Goal: Check status: Check status

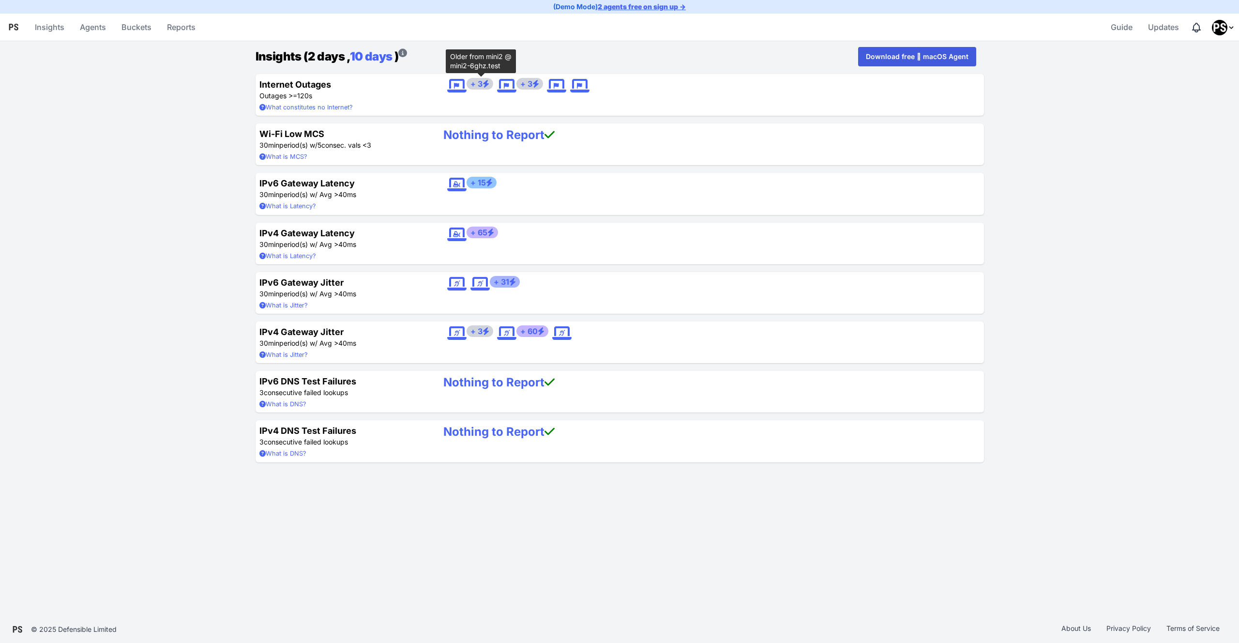
click at [469, 84] on span "+ 3" at bounding box center [480, 84] width 27 height 12
click at [457, 86] on icon at bounding box center [456, 85] width 19 height 15
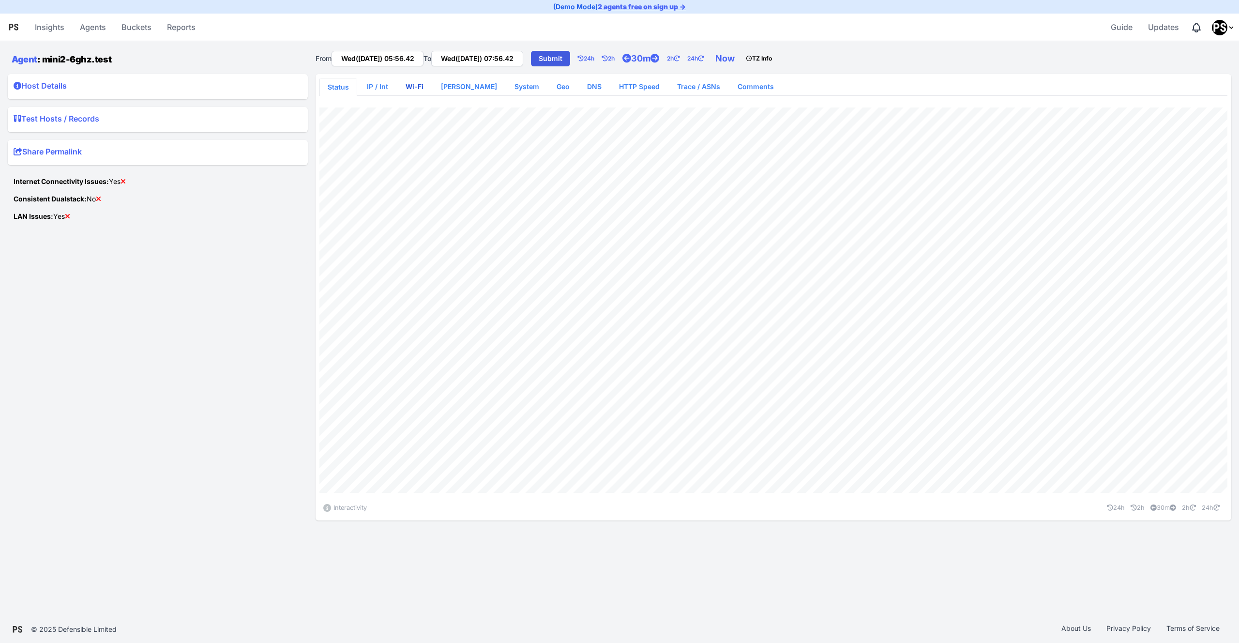
click at [407, 85] on link "Wi-Fi" at bounding box center [414, 86] width 33 height 17
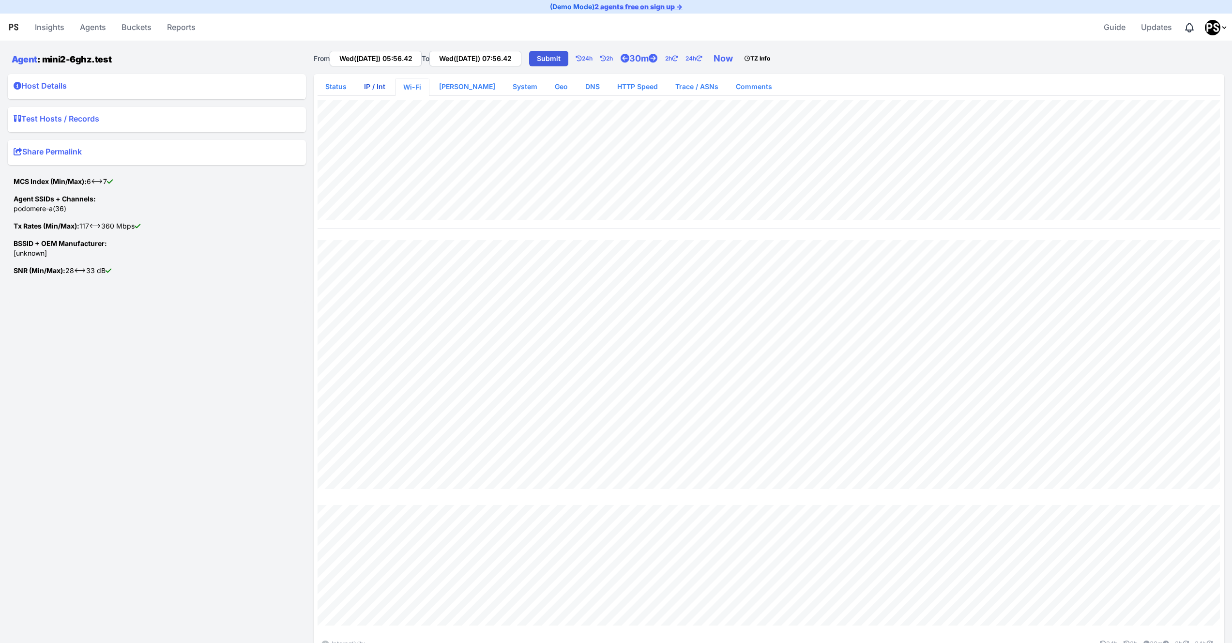
click at [373, 84] on link "IP / Int" at bounding box center [374, 86] width 37 height 17
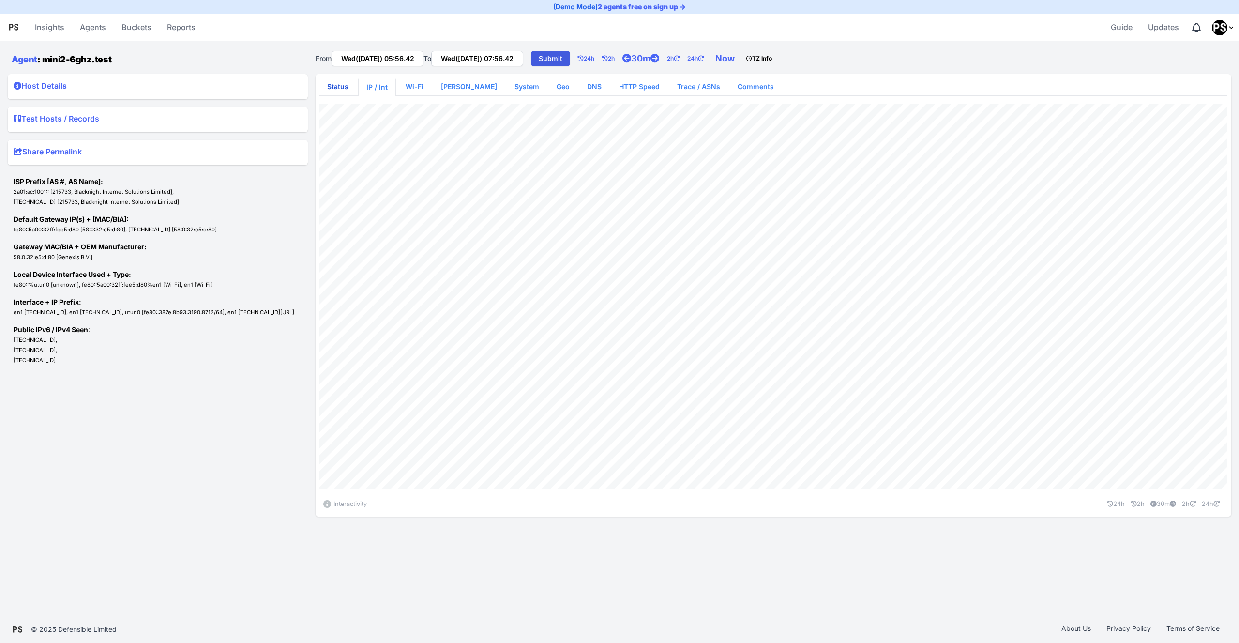
click at [348, 84] on link "Status" at bounding box center [337, 86] width 37 height 17
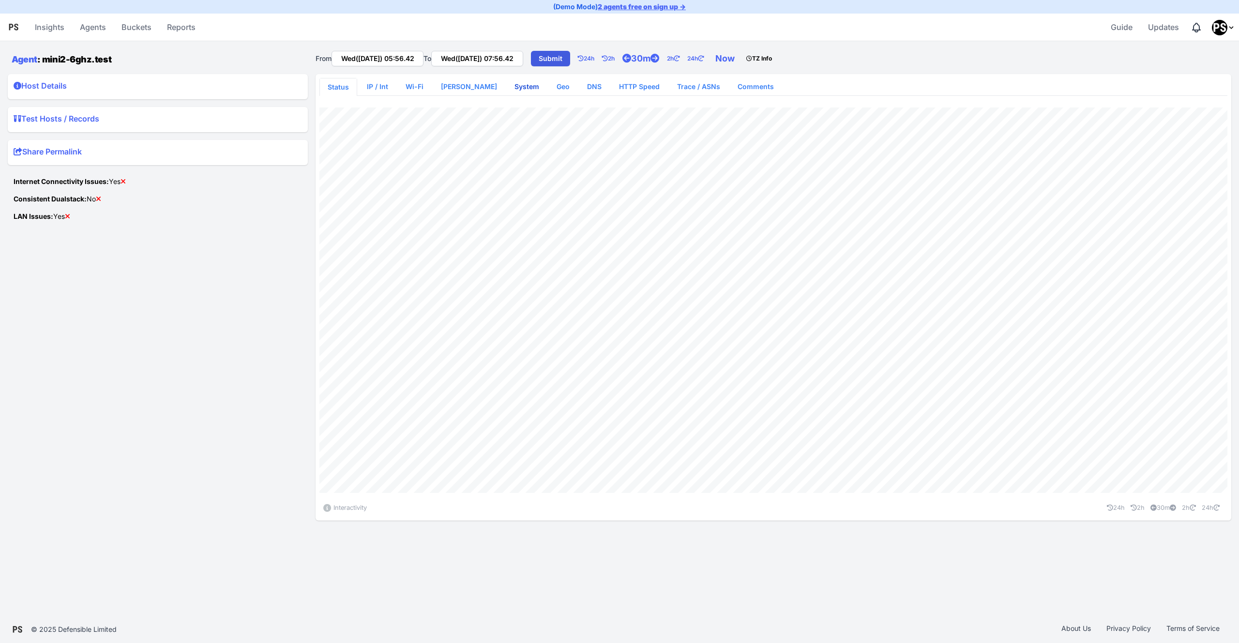
click at [507, 85] on link "System" at bounding box center [527, 86] width 40 height 17
click at [549, 88] on link "Geo" at bounding box center [563, 86] width 29 height 17
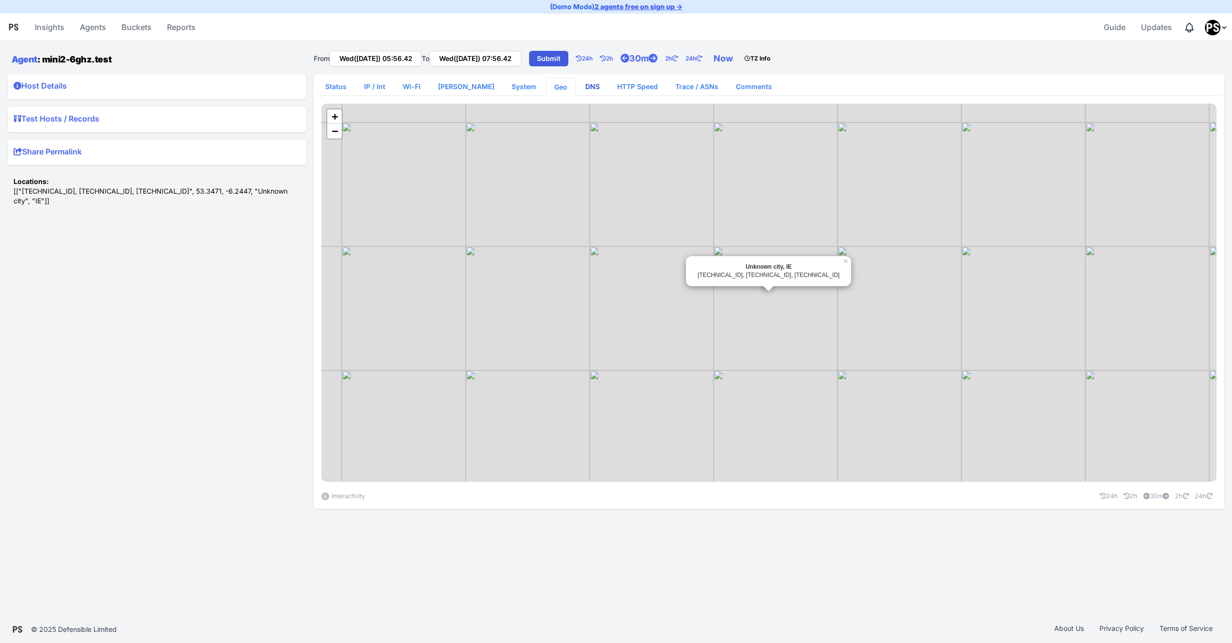
click at [577, 88] on link "DNS" at bounding box center [592, 86] width 30 height 17
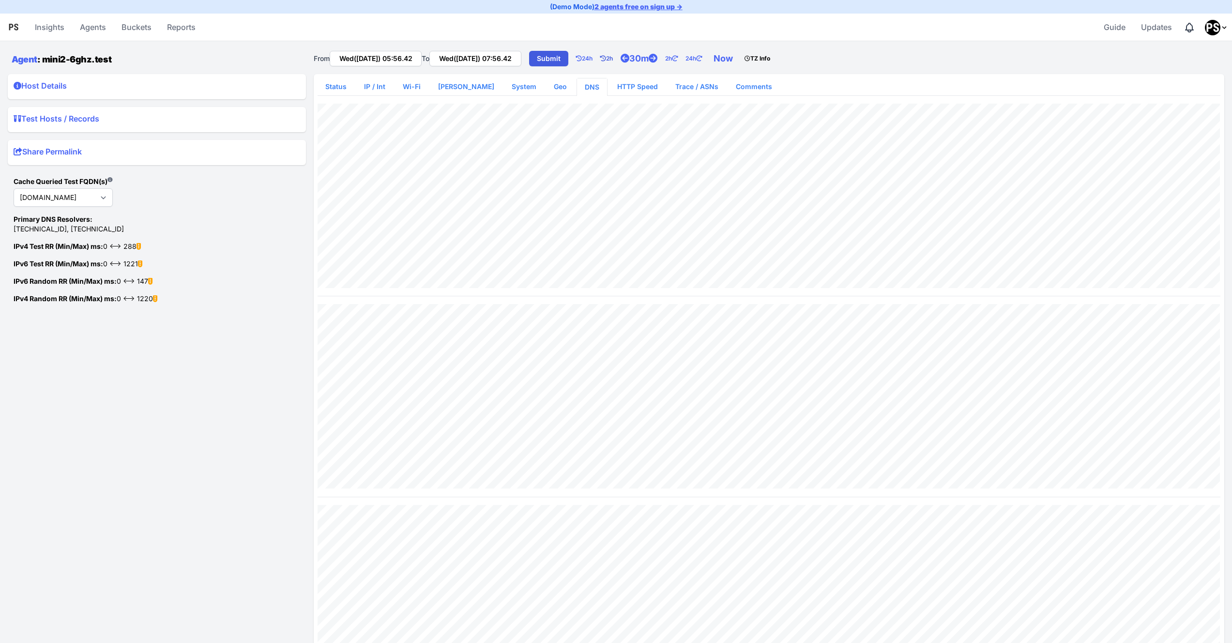
click at [620, 57] on link "2h" at bounding box center [610, 58] width 20 height 19
type input "Wed([DATE]) 03:56.42"
type input "Wed([DATE]) 05:56.42"
click at [620, 57] on link "2h" at bounding box center [610, 58] width 20 height 19
type input "Wed([DATE]) 01:56.42"
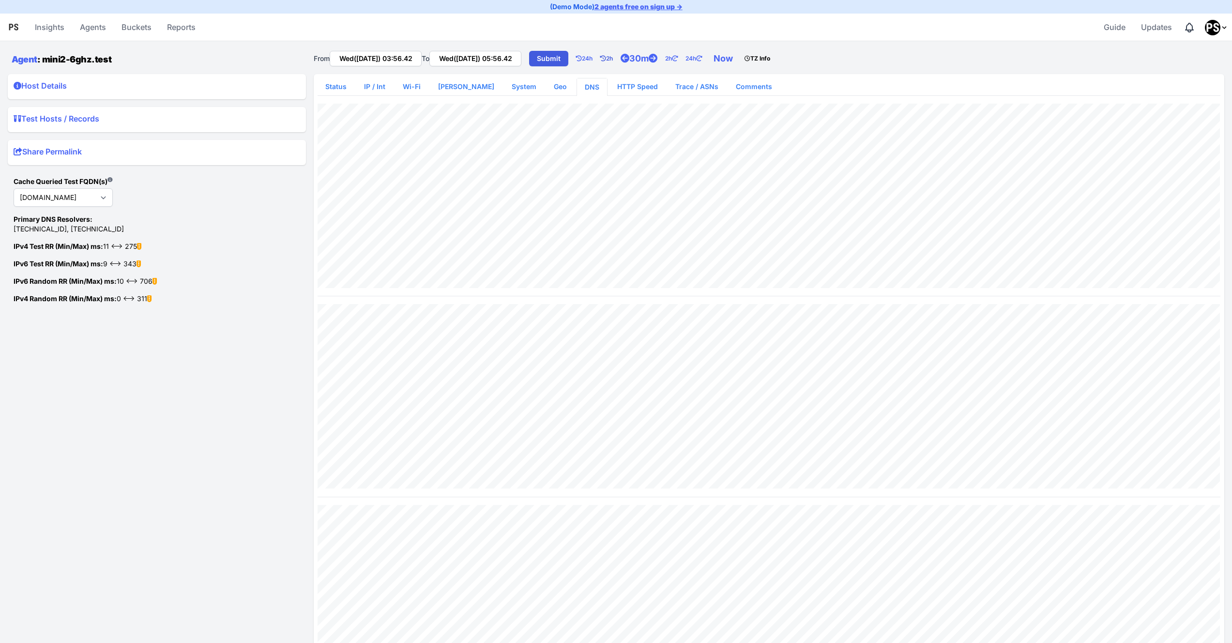
type input "Wed([DATE]) 03:56.42"
click at [620, 57] on link "2h" at bounding box center [610, 58] width 20 height 19
type input "Tue([DATE]) 23:56.42"
type input "Wed([DATE]) 01:56.42"
click at [620, 57] on link "2h" at bounding box center [610, 58] width 20 height 19
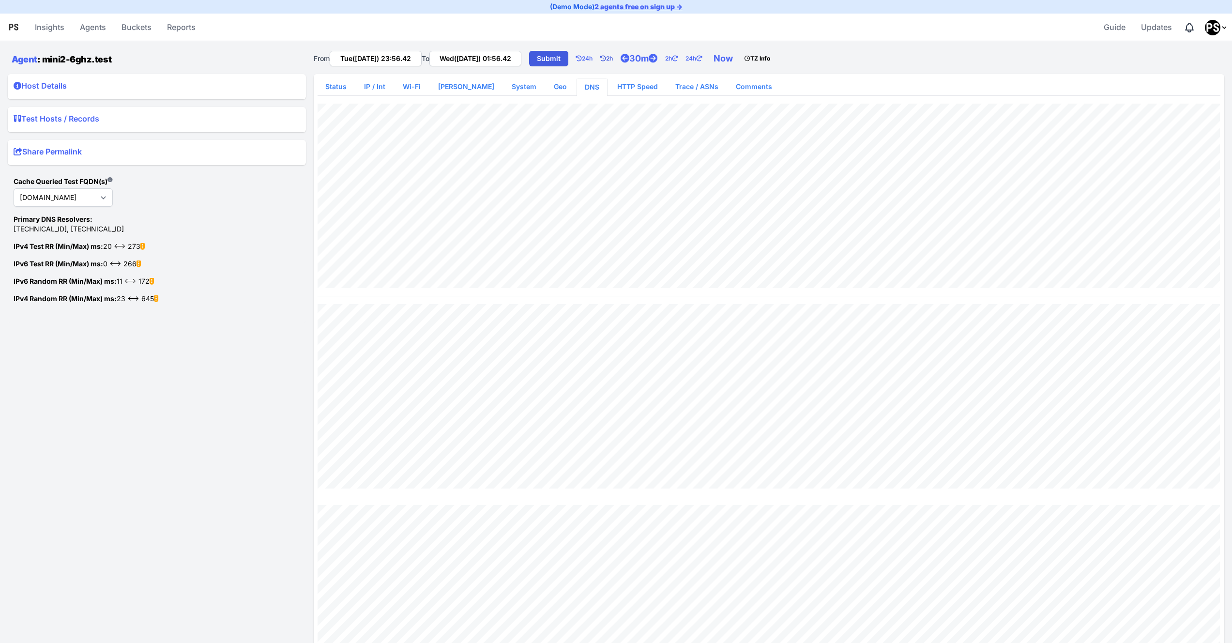
type input "Tue([DATE]) 21:56.42"
type input "Tue([DATE]) 23:56.42"
click at [620, 58] on link "2h" at bounding box center [610, 58] width 20 height 19
type input "Tue([DATE]) 19:56.42"
type input "Tue([DATE]) 21:56.42"
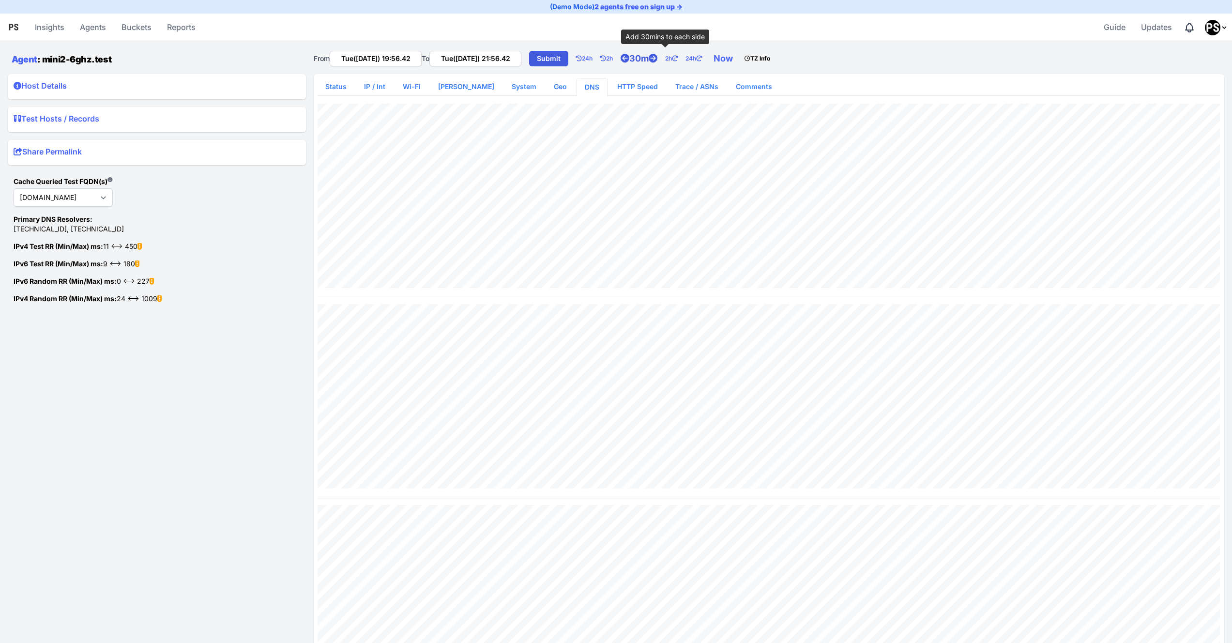
click at [664, 58] on link "30m" at bounding box center [642, 58] width 45 height 19
type input "Tue([DATE]) 19:26.42"
type input "Tue([DATE]) 22:26.42"
click at [664, 58] on link "30m" at bounding box center [642, 58] width 45 height 19
type input "Tue([DATE]) 18:56.42"
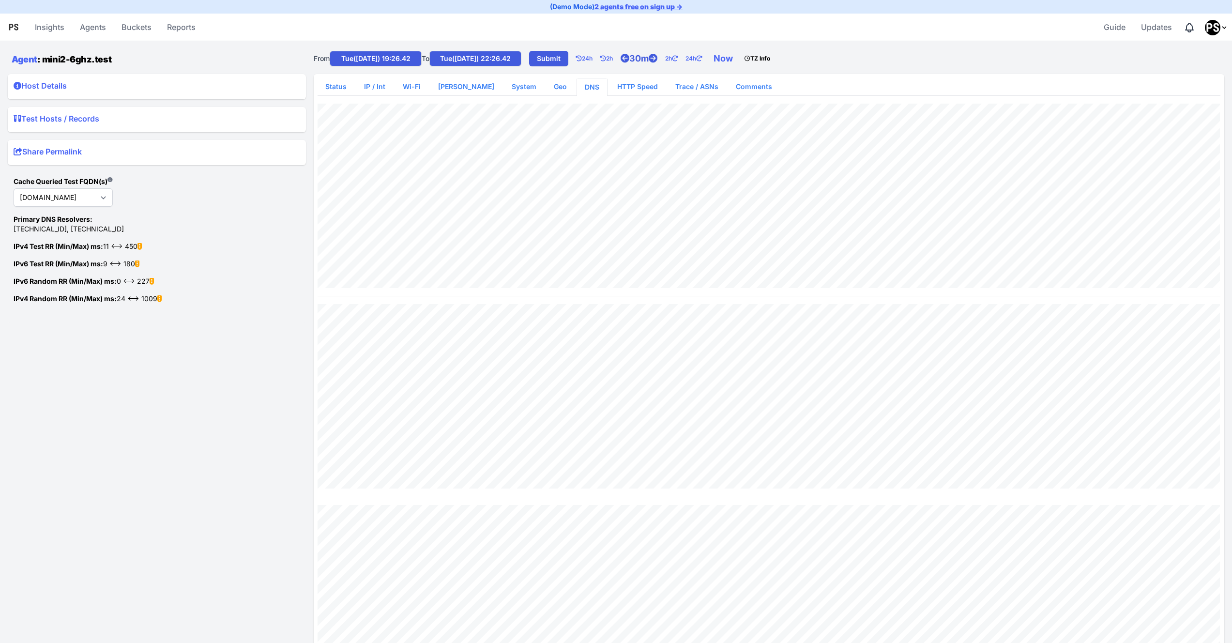
type input "Tue([DATE]) 22:56.42"
click at [664, 58] on link "30m" at bounding box center [642, 58] width 45 height 19
type input "Tue([DATE]) 18:26.42"
type input "Tue([DATE]) 23:26.42"
click at [664, 58] on link "30m" at bounding box center [642, 58] width 45 height 19
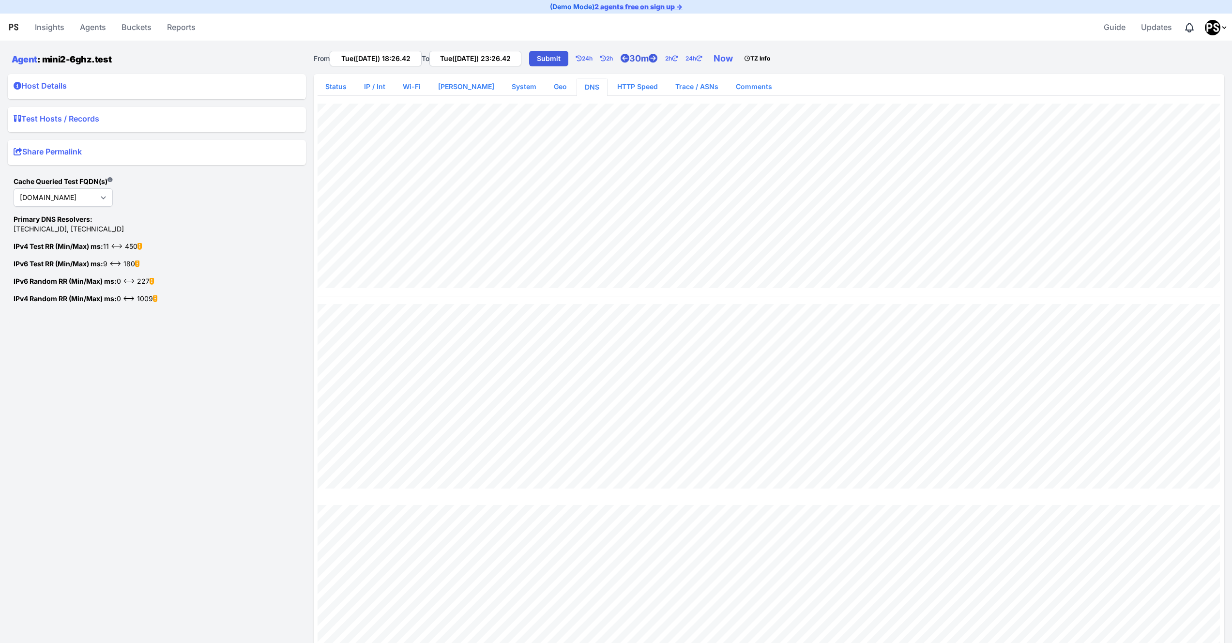
type input "Tue([DATE]) 17:56.42"
type input "Tue([DATE]) 23:56.42"
click at [663, 58] on link "30m" at bounding box center [642, 58] width 45 height 19
type input "Tue([DATE]) 17:26.42"
type input "Wed([DATE]) 00:26.42"
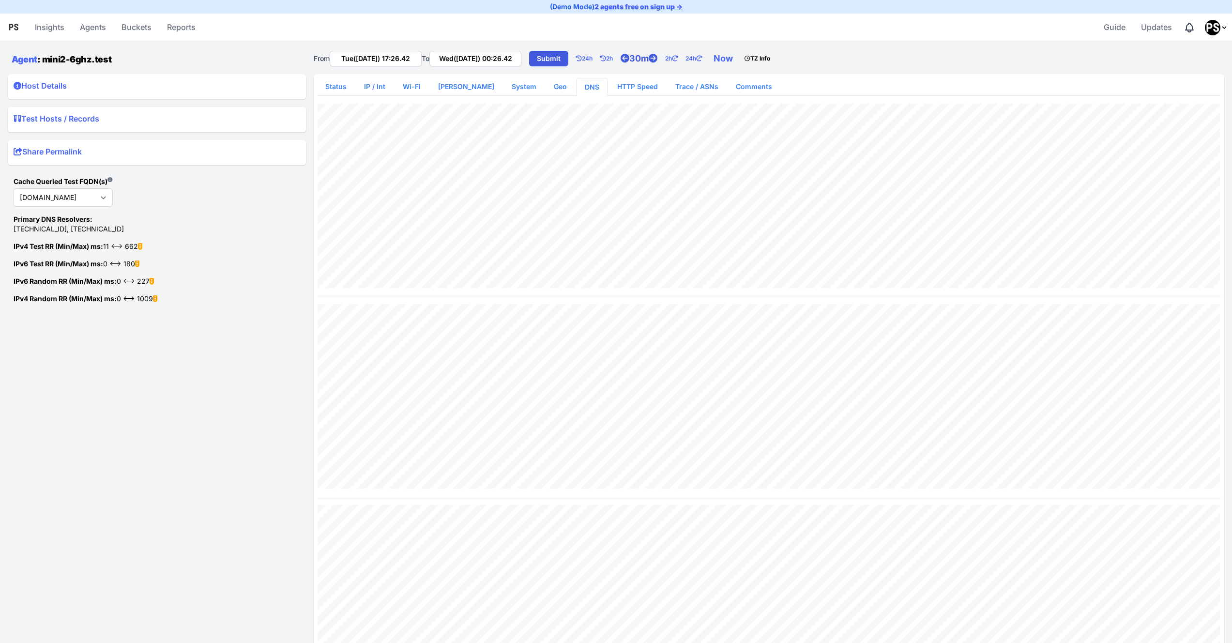
click at [663, 58] on link "30m" at bounding box center [642, 58] width 45 height 19
type input "Tue([DATE]) 16:56.42"
type input "Wed([DATE]) 00:56.42"
click at [663, 58] on link "30m" at bounding box center [642, 58] width 45 height 19
type input "Tue([DATE]) 16:26.42"
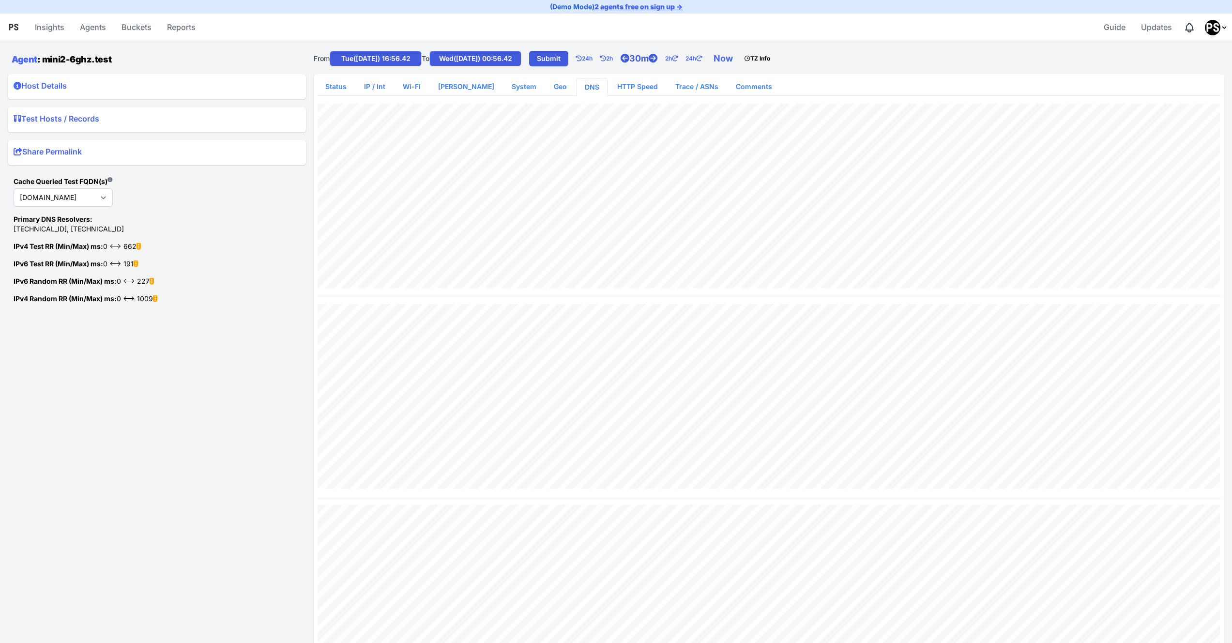
type input "Wed([DATE]) 01:26.42"
click at [663, 58] on link "30m" at bounding box center [642, 58] width 45 height 19
type input "Tue([DATE]) 15:56.42"
type input "Wed([DATE]) 01:56.42"
click at [663, 58] on link "30m" at bounding box center [642, 58] width 45 height 19
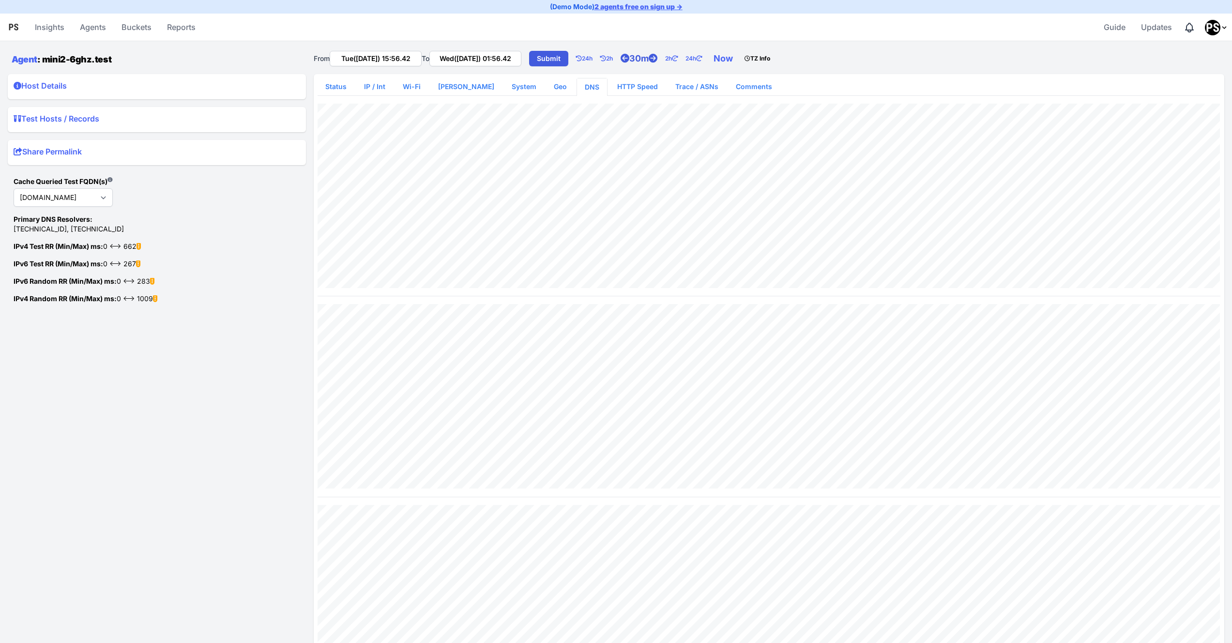
type input "Tue([DATE]) 15:26.42"
type input "Wed([DATE]) 02:26.42"
click at [663, 58] on link "30m" at bounding box center [642, 58] width 45 height 19
type input "Tue([DATE]) 14:56.42"
type input "Wed([DATE]) 02:56.42"
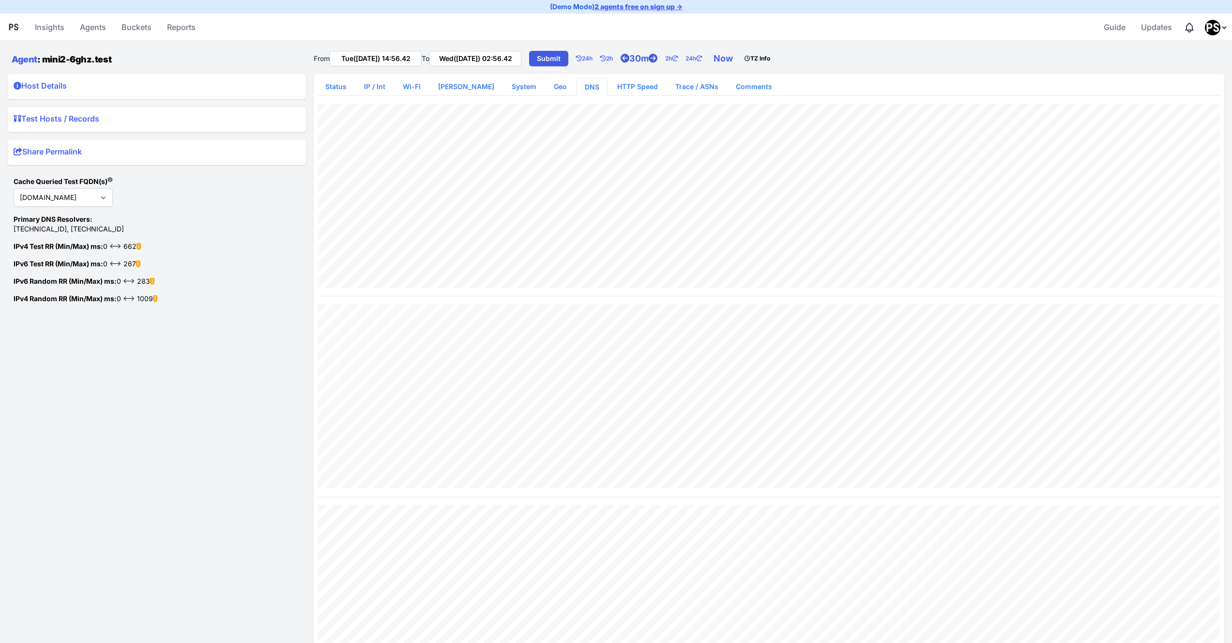
click at [662, 58] on link "30m" at bounding box center [642, 58] width 45 height 19
type input "Tue([DATE]) 14:26.42"
type input "Wed([DATE]) 03:26.42"
type input "Tue([DATE]) 13:56.42"
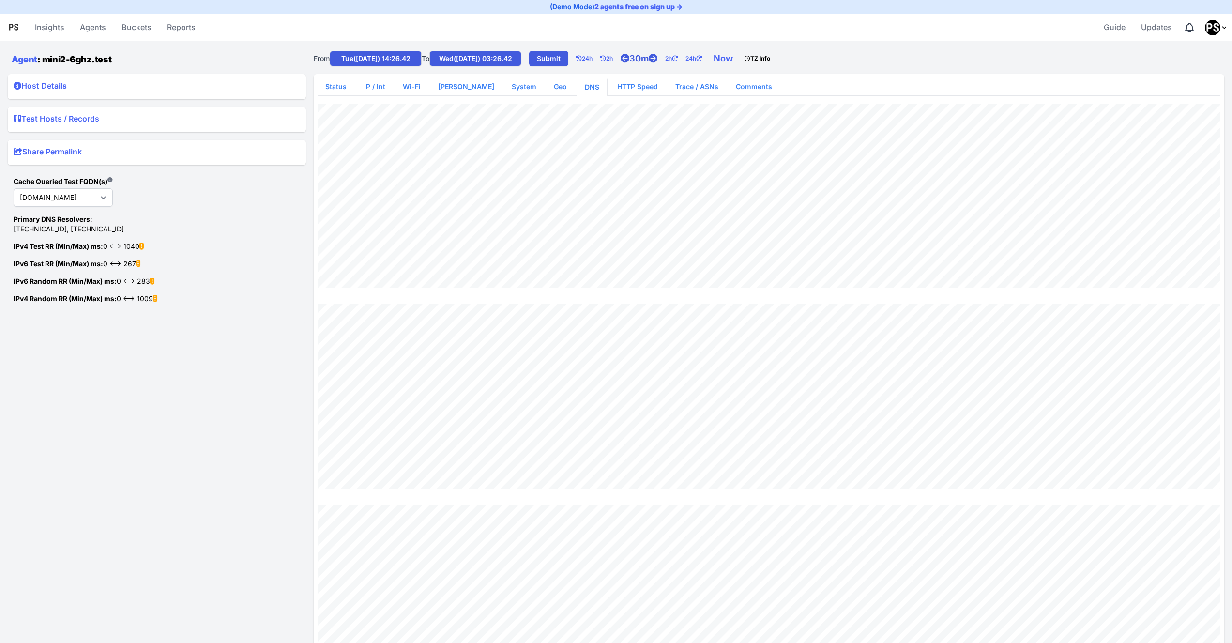
type input "Wed([DATE]) 03:56.42"
click at [662, 58] on link "30m" at bounding box center [642, 58] width 45 height 19
type input "Tue([DATE]) 13:26.42"
type input "Wed([DATE]) 04:26.42"
click at [662, 58] on link "30m" at bounding box center [642, 58] width 45 height 19
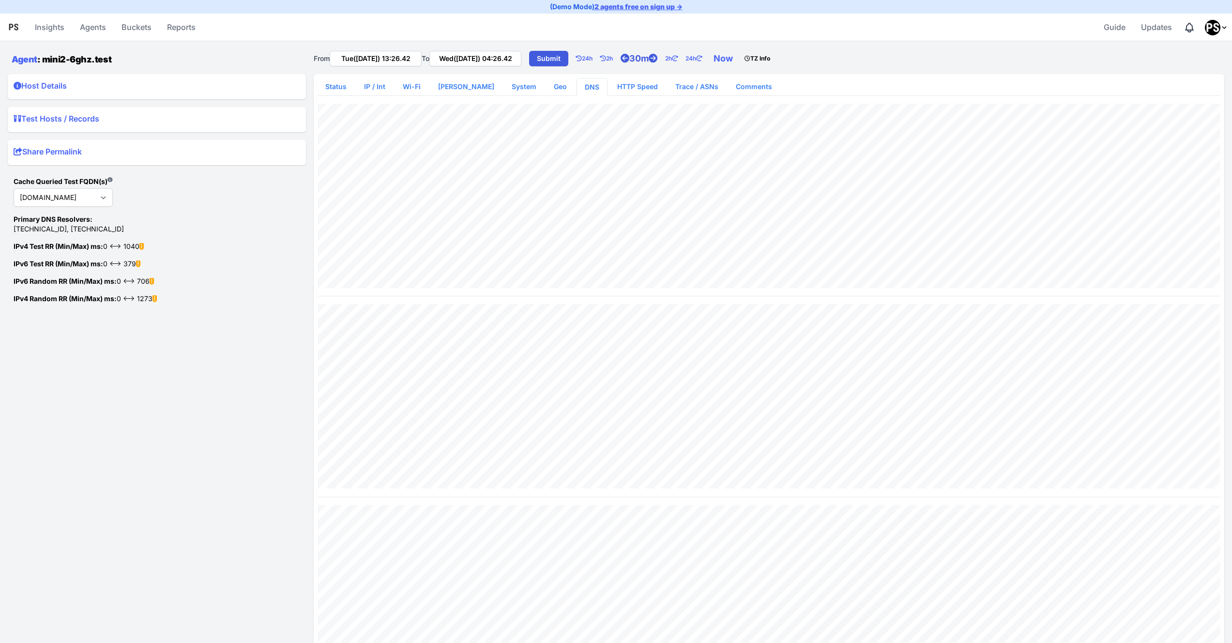
type input "Tue([DATE]) 12:56.42"
type input "Wed([DATE]) 04:56.42"
click at [662, 58] on link "30m" at bounding box center [642, 58] width 45 height 19
type input "Tue([DATE]) 12:26.42"
type input "Wed([DATE]) 05:26.42"
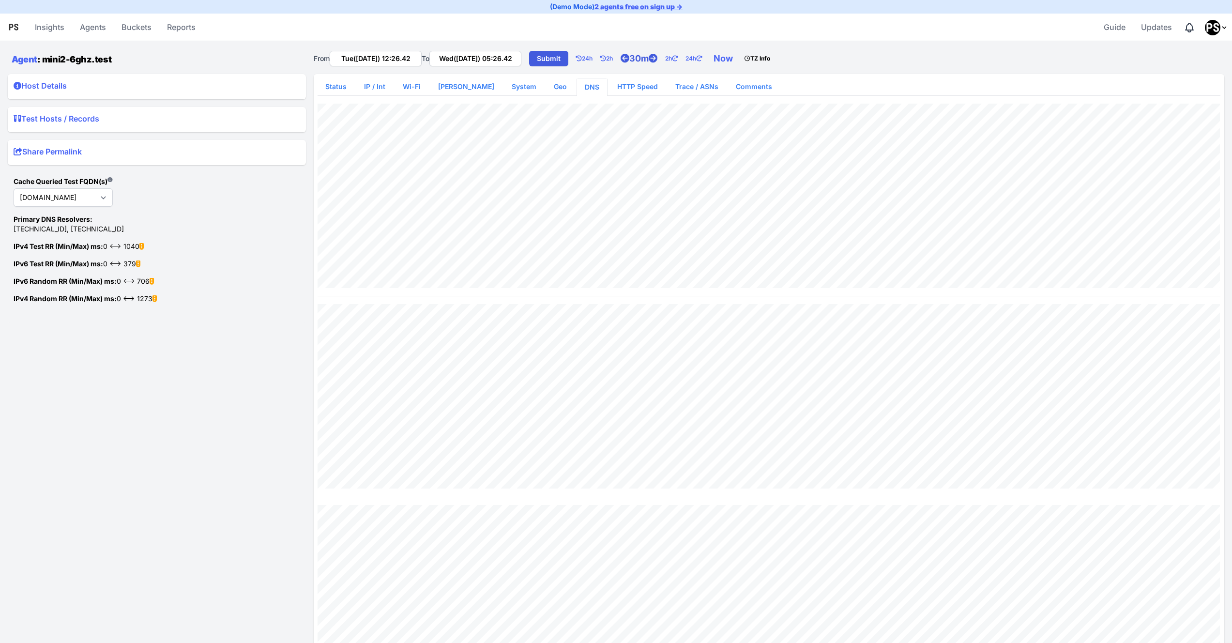
click at [662, 58] on link "30m" at bounding box center [642, 58] width 45 height 19
type input "Tue([DATE]) 11:56.42"
type input "Wed([DATE]) 05:56.42"
click at [661, 58] on link "30m" at bounding box center [642, 58] width 45 height 19
type input "Tue([DATE]) 11:26.42"
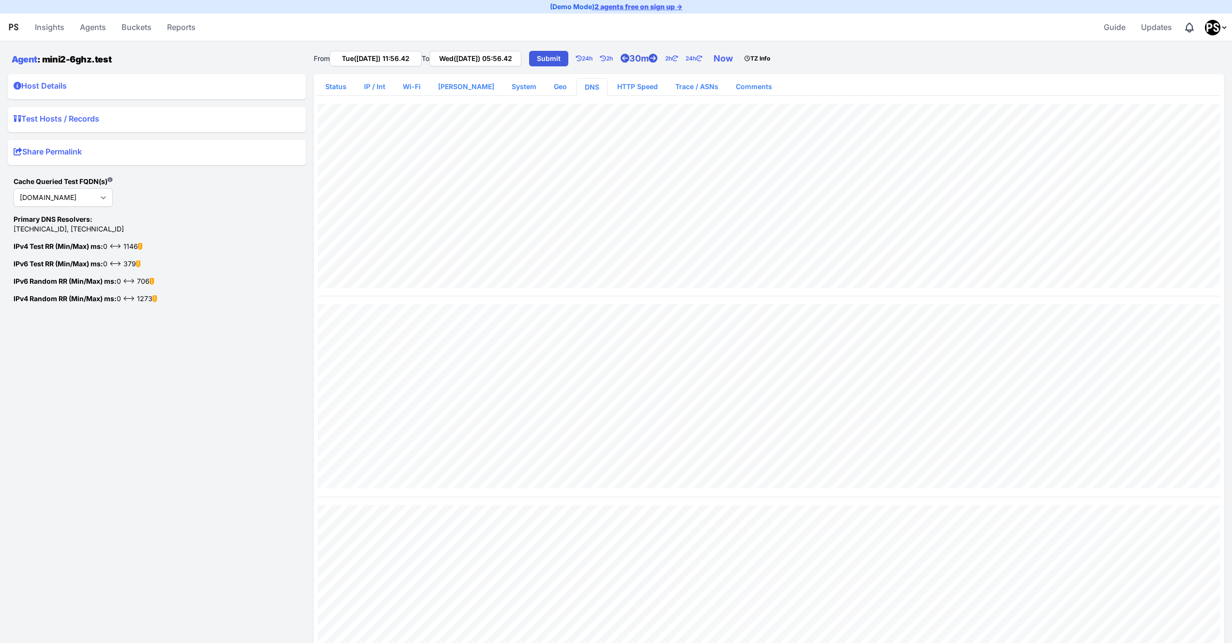
type input "Wed([DATE]) 06:26.42"
click at [661, 58] on link "30m" at bounding box center [642, 58] width 45 height 19
type input "Tue([DATE]) 10:56.42"
type input "Wed([DATE]) 06:56.42"
click at [661, 58] on link "30m" at bounding box center [642, 58] width 45 height 19
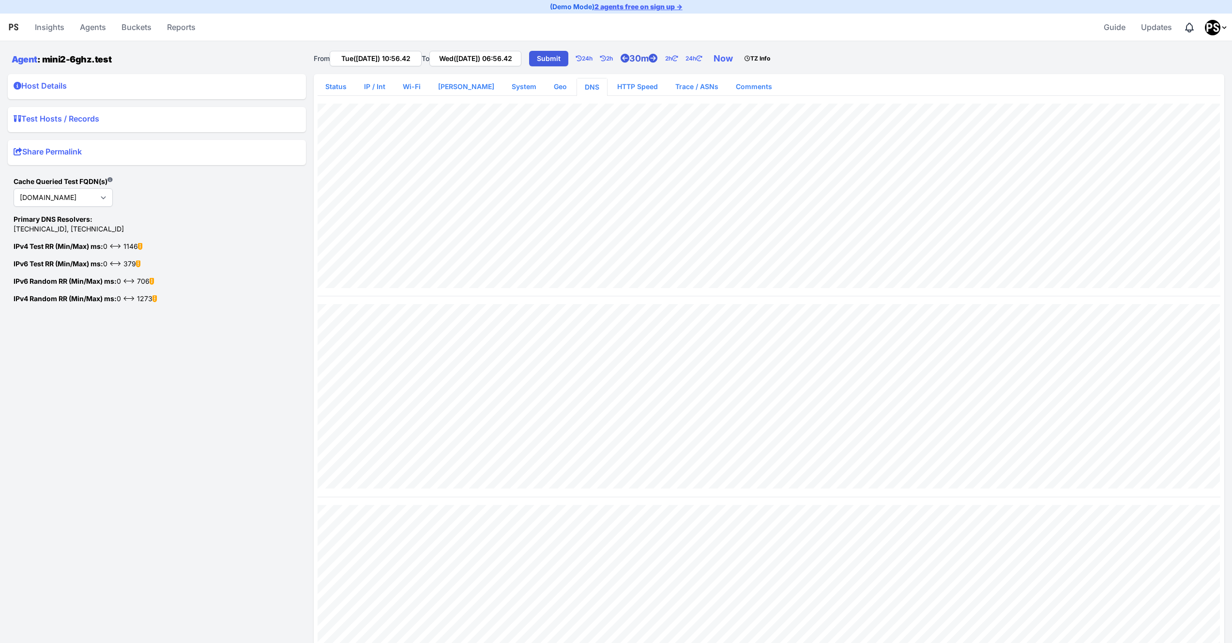
type input "Tue([DATE]) 10:26.42"
type input "Wed([DATE]) 07:26.42"
click at [661, 58] on link "30m" at bounding box center [642, 58] width 45 height 19
type input "Tue([DATE]) 09:56.42"
type input "Wed([DATE]) 07:56.42"
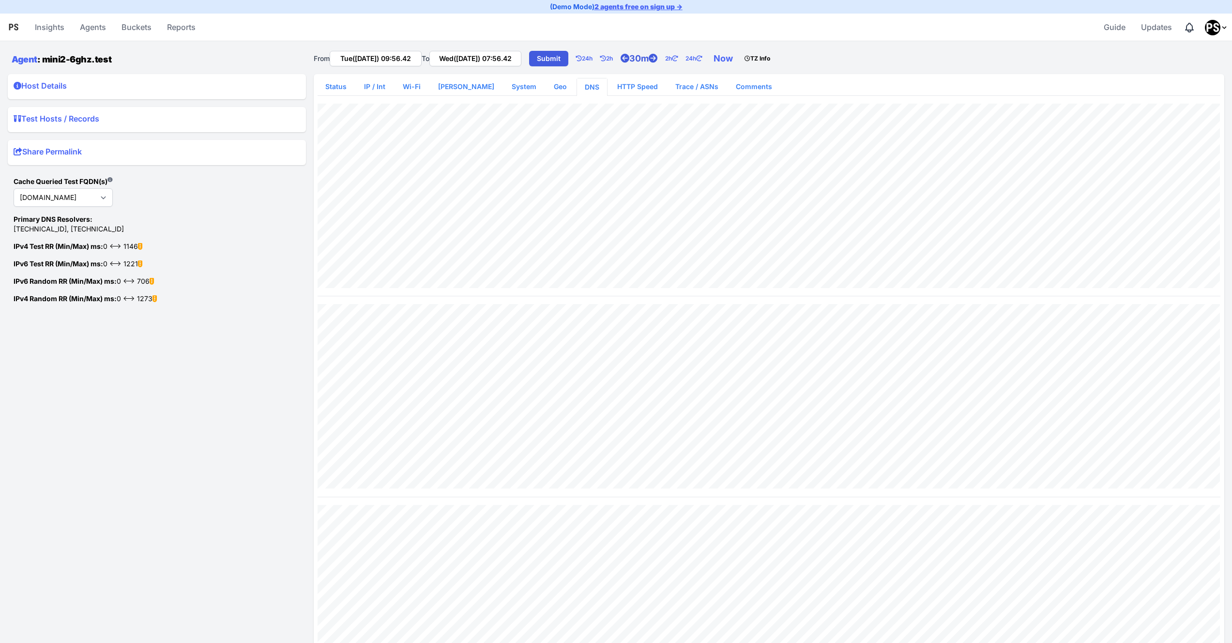
click at [658, 57] on link "30m" at bounding box center [642, 58] width 45 height 19
type input "Tue([DATE]) 09:26.42"
type input "Wed([DATE]) 08:26.42"
click at [658, 57] on link "30m" at bounding box center [642, 58] width 45 height 19
type input "Tue([DATE]) 08:56.42"
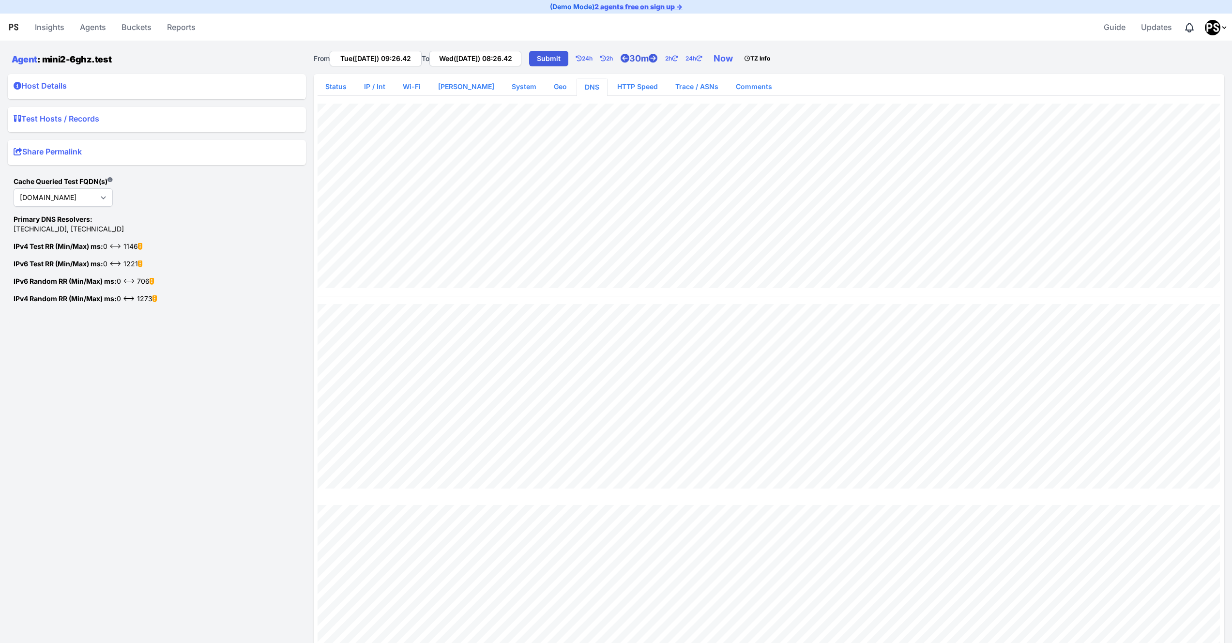
type input "Wed([DATE]) 08:56.42"
click at [658, 57] on link "30m" at bounding box center [642, 58] width 45 height 19
type input "Tue([DATE]) 08:26.42"
type input "Wed([DATE]) 09:26.42"
click at [658, 57] on link "30m" at bounding box center [642, 58] width 45 height 19
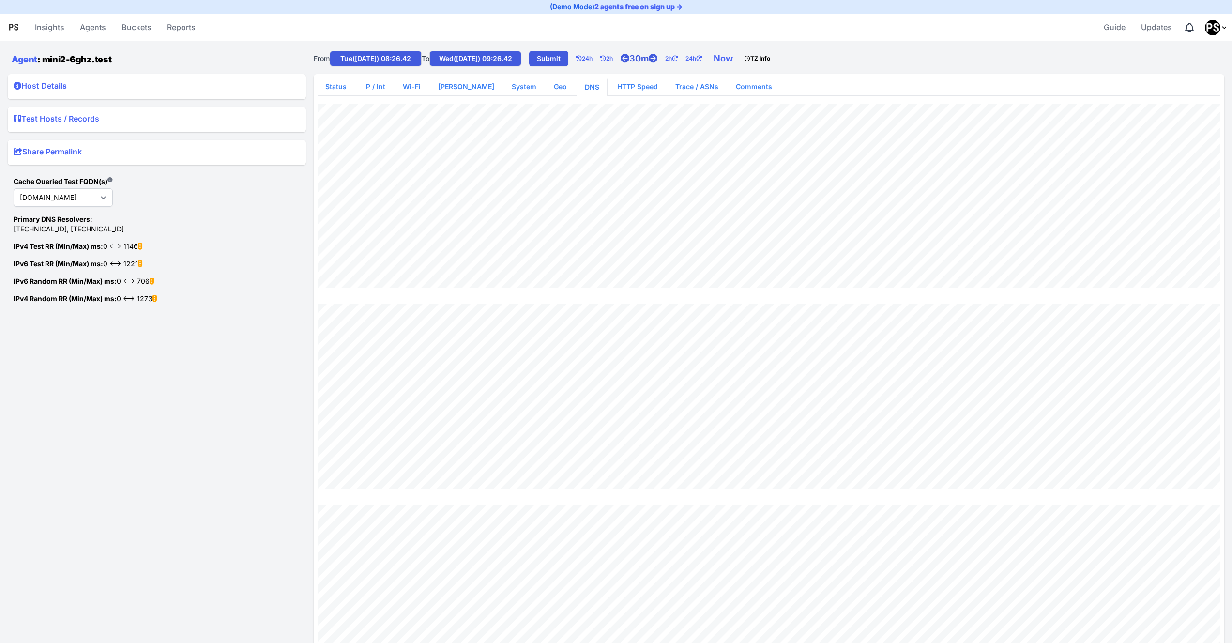
type input "Tue([DATE]) 07:56.42"
type input "Wed([DATE]) 09:56.42"
